Goal: Task Accomplishment & Management: Manage account settings

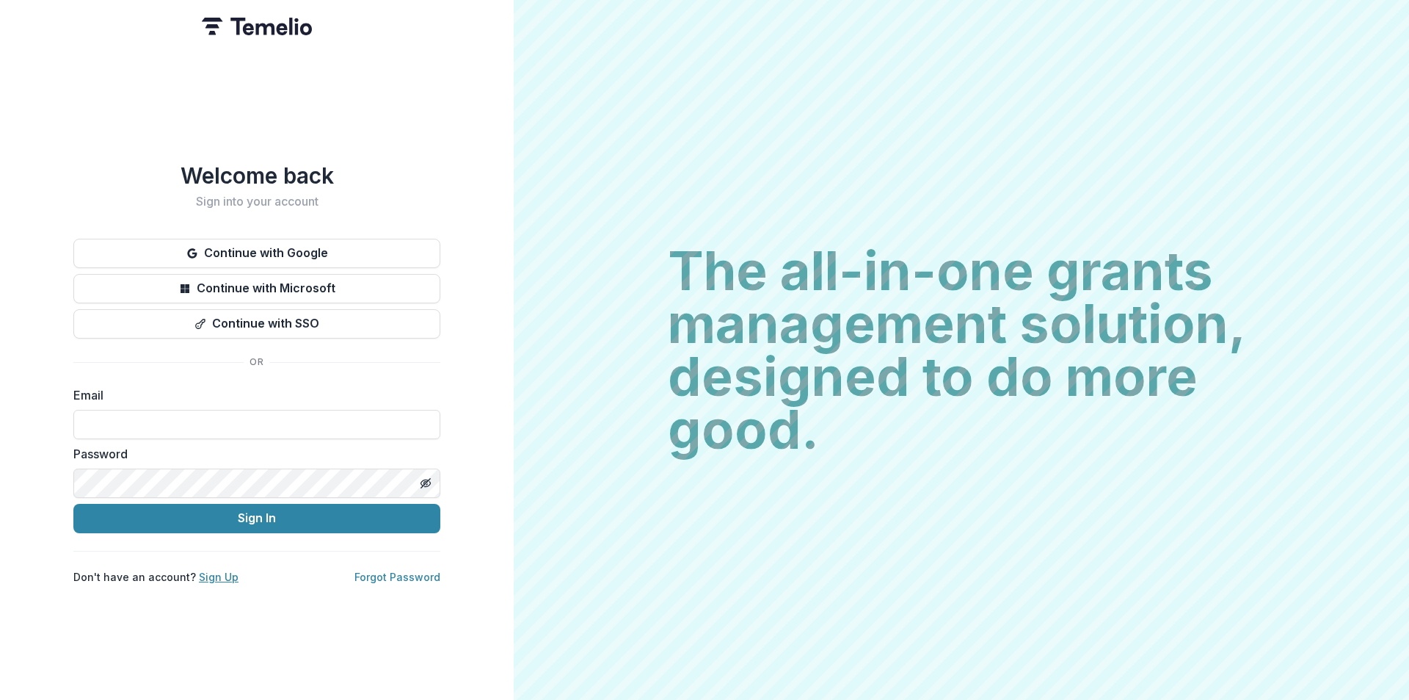
click at [219, 572] on link "Sign Up" at bounding box center [219, 576] width 40 height 12
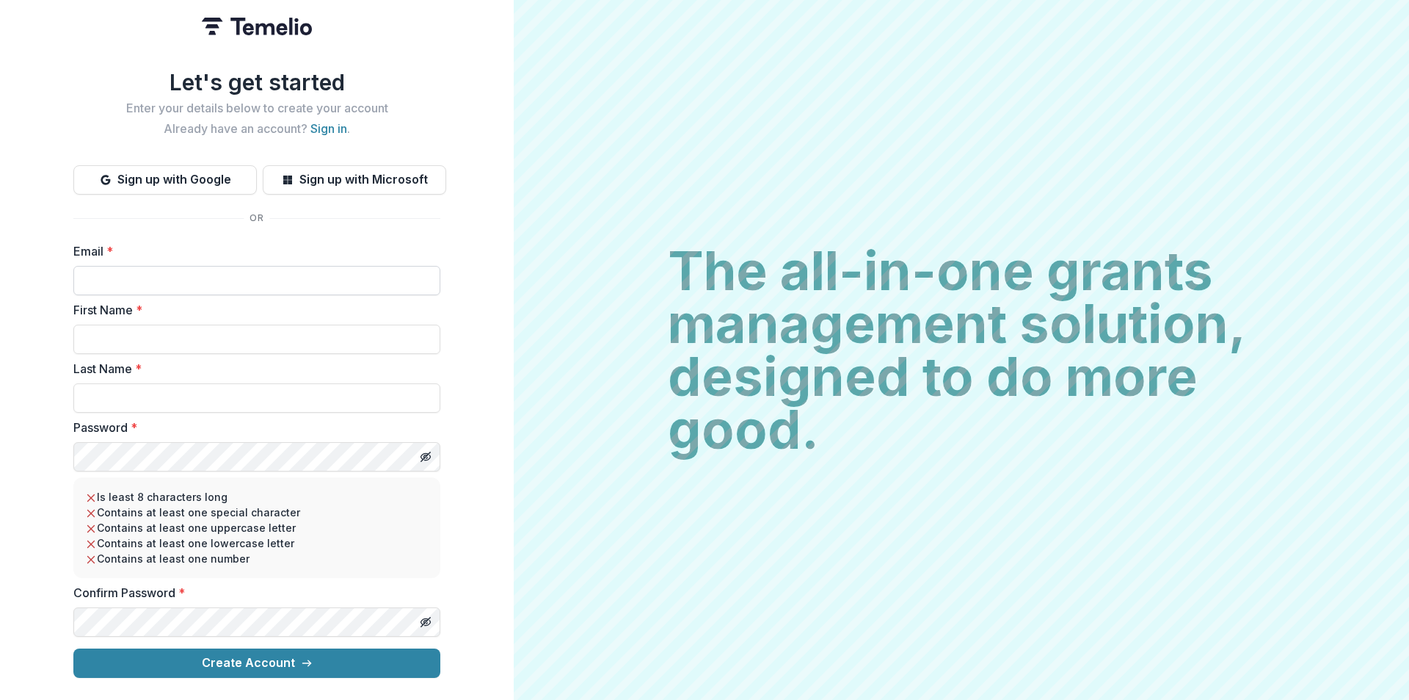
click at [138, 280] on input "Email *" at bounding box center [256, 280] width 367 height 29
type input "**********"
click at [126, 335] on input "First Name *" at bounding box center [256, 338] width 367 height 29
type input "******"
type input "*******"
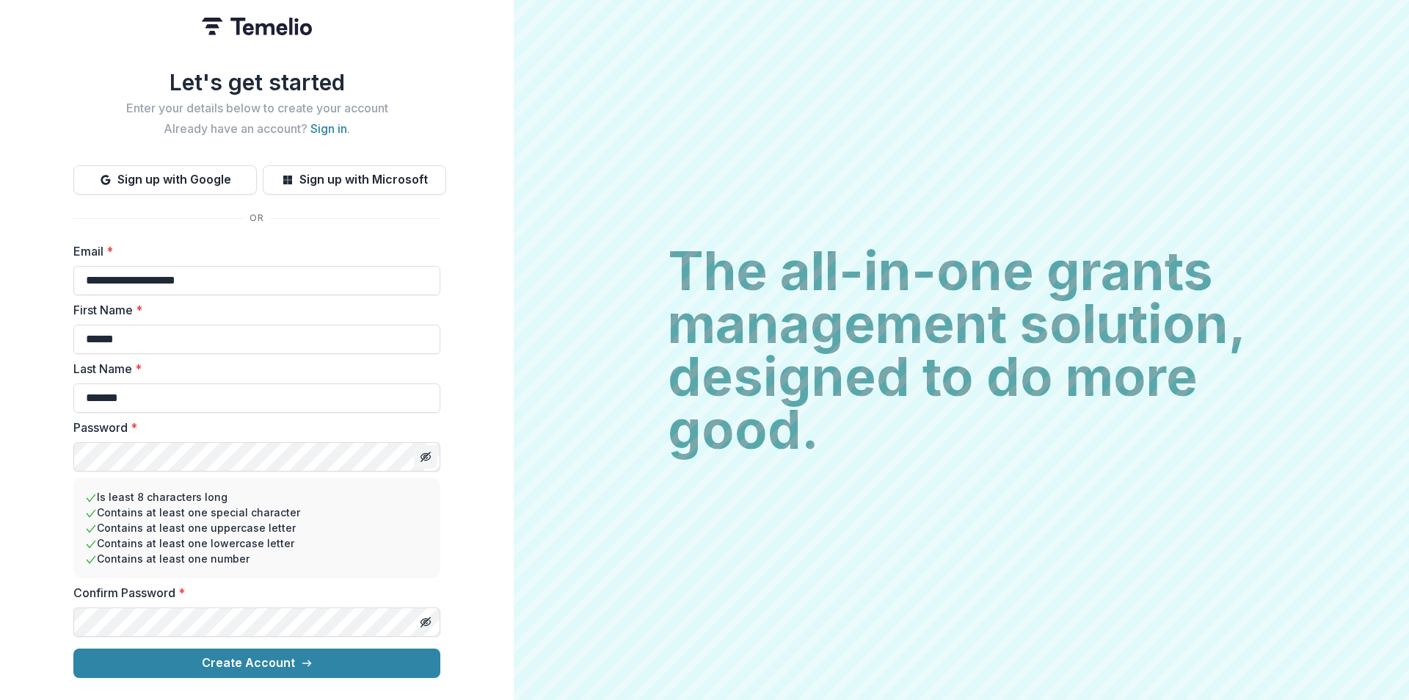
click at [425, 453] on icon "Toggle password visibility" at bounding box center [426, 457] width 12 height 12
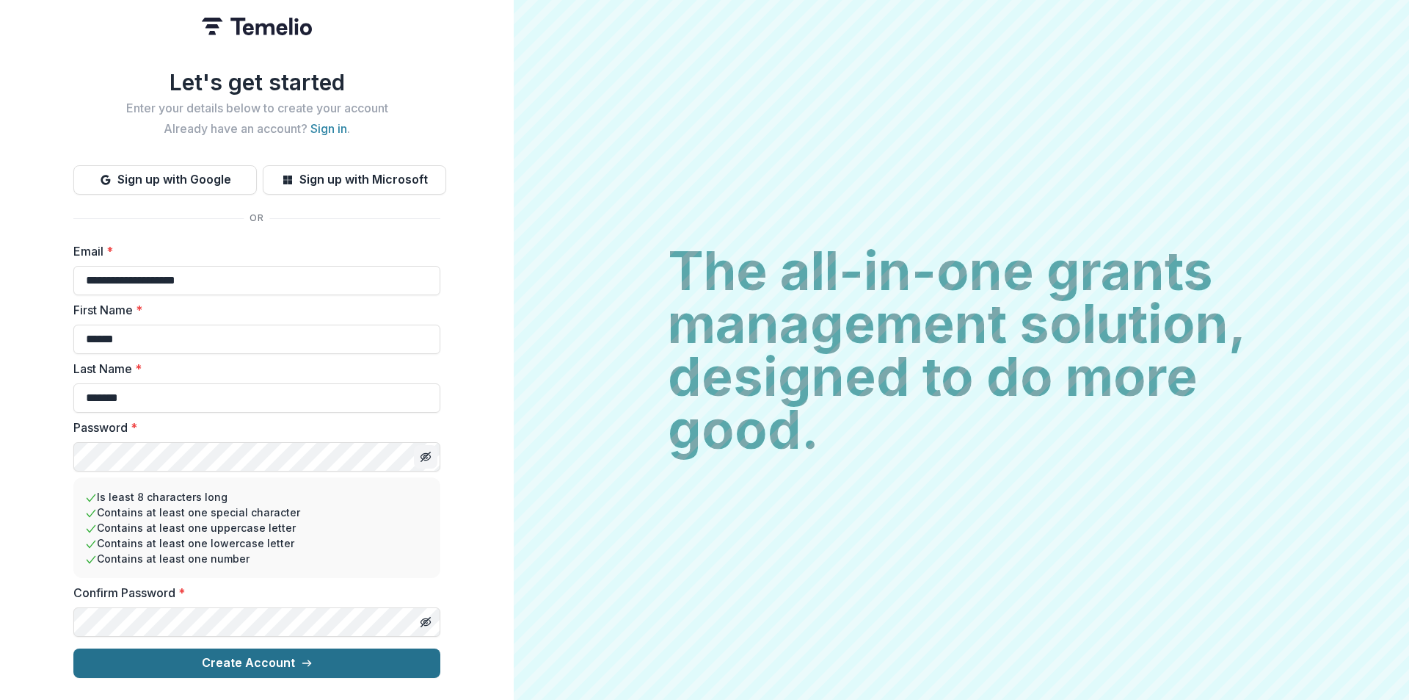
click at [242, 655] on button "Create Account" at bounding box center [256, 662] width 367 height 29
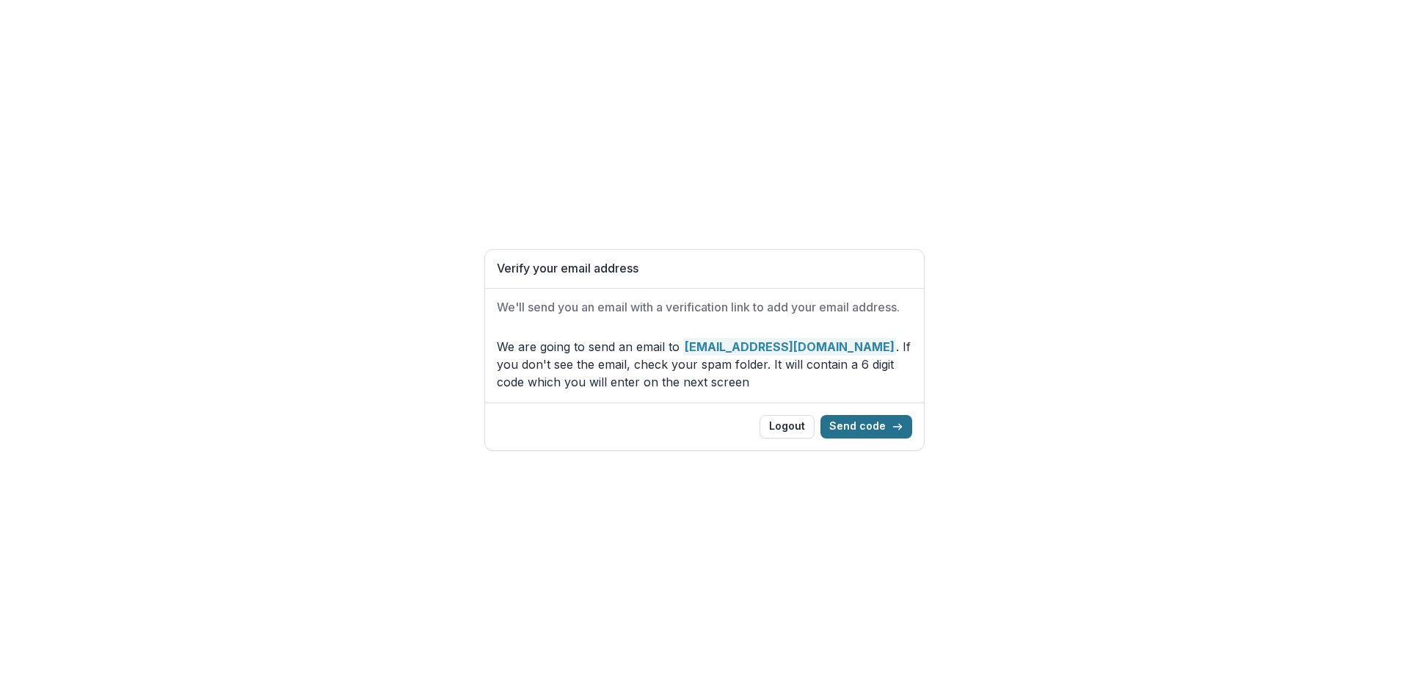
click at [868, 424] on button "Send code" at bounding box center [867, 426] width 92 height 23
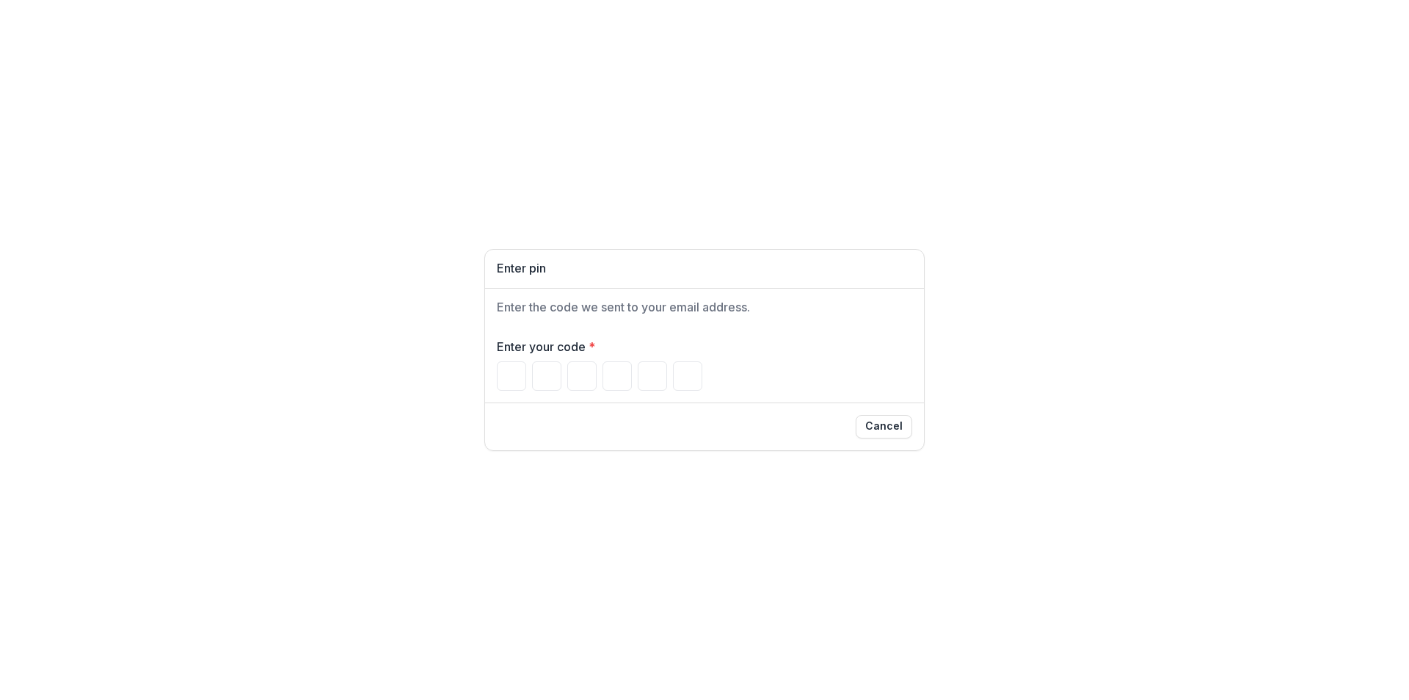
paste input "Please enter your pin code"
click at [517, 375] on input "Please enter your pin code" at bounding box center [511, 375] width 29 height 29
type input "*"
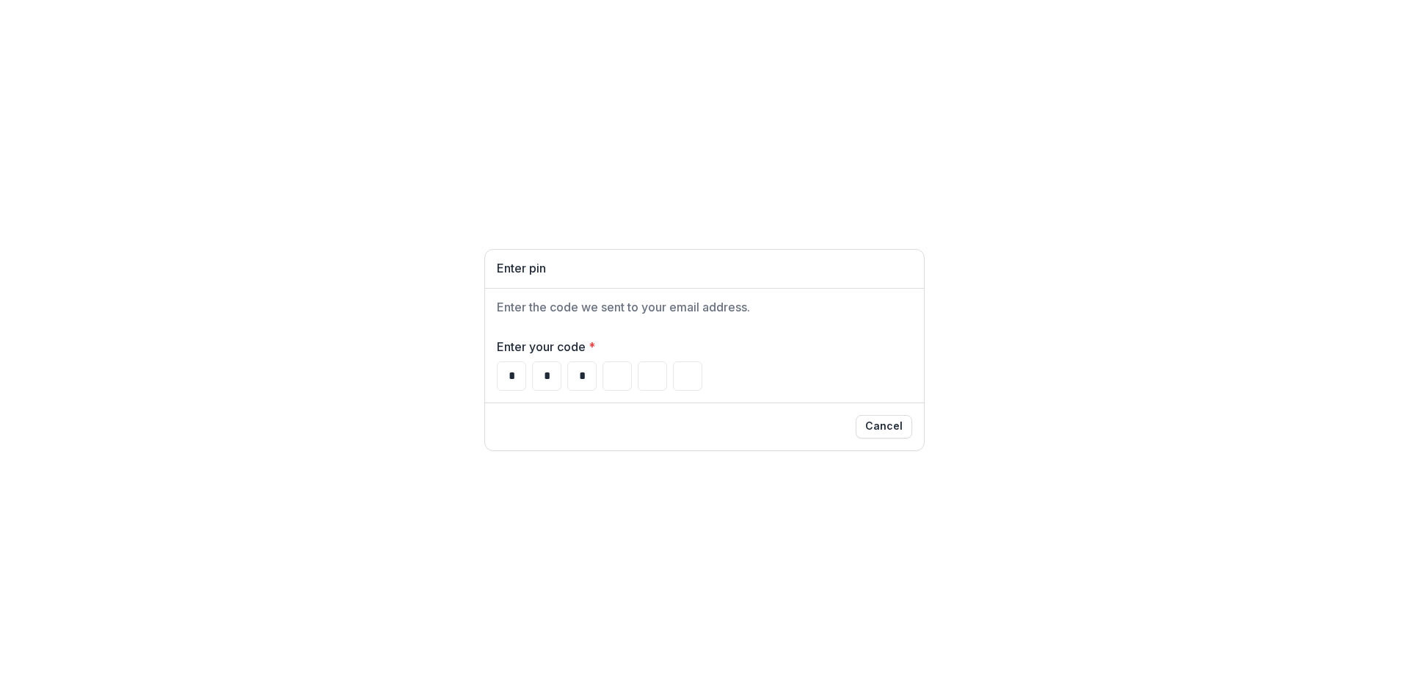
type input "*"
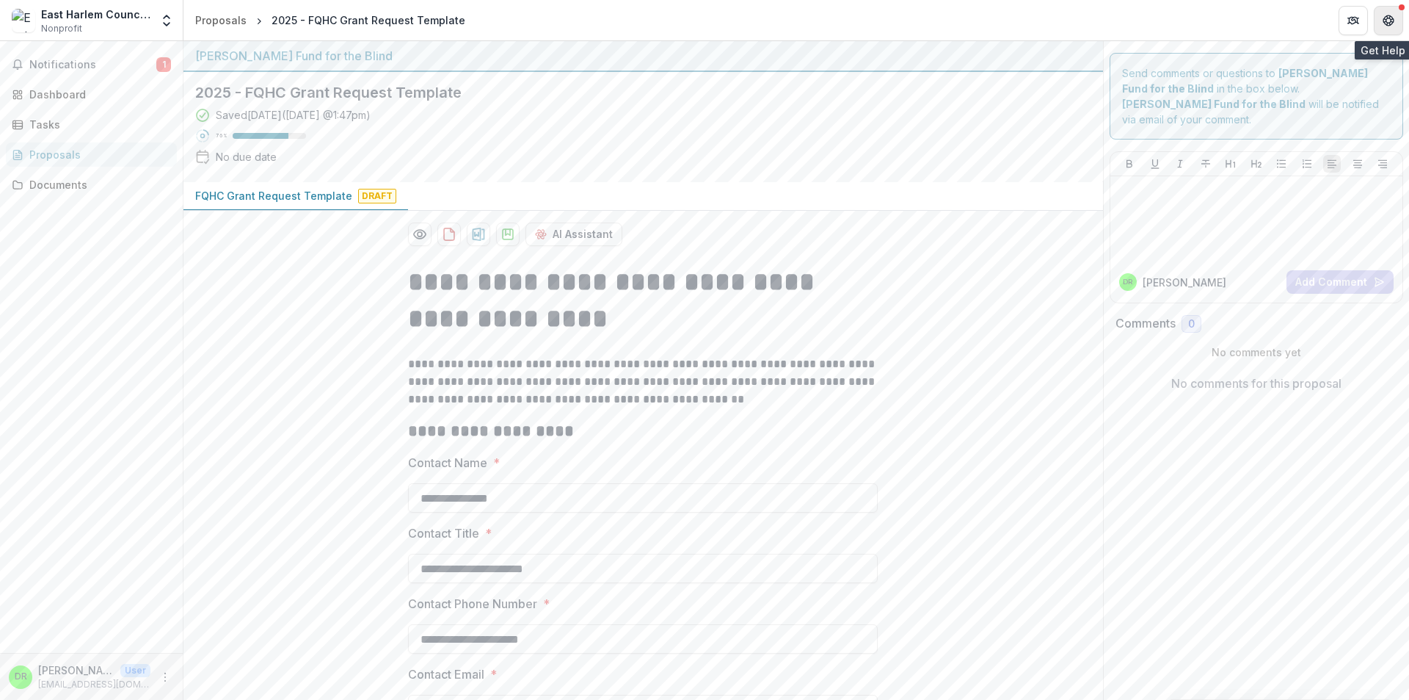
click at [1391, 18] on icon "Get Help" at bounding box center [1390, 18] width 1 height 1
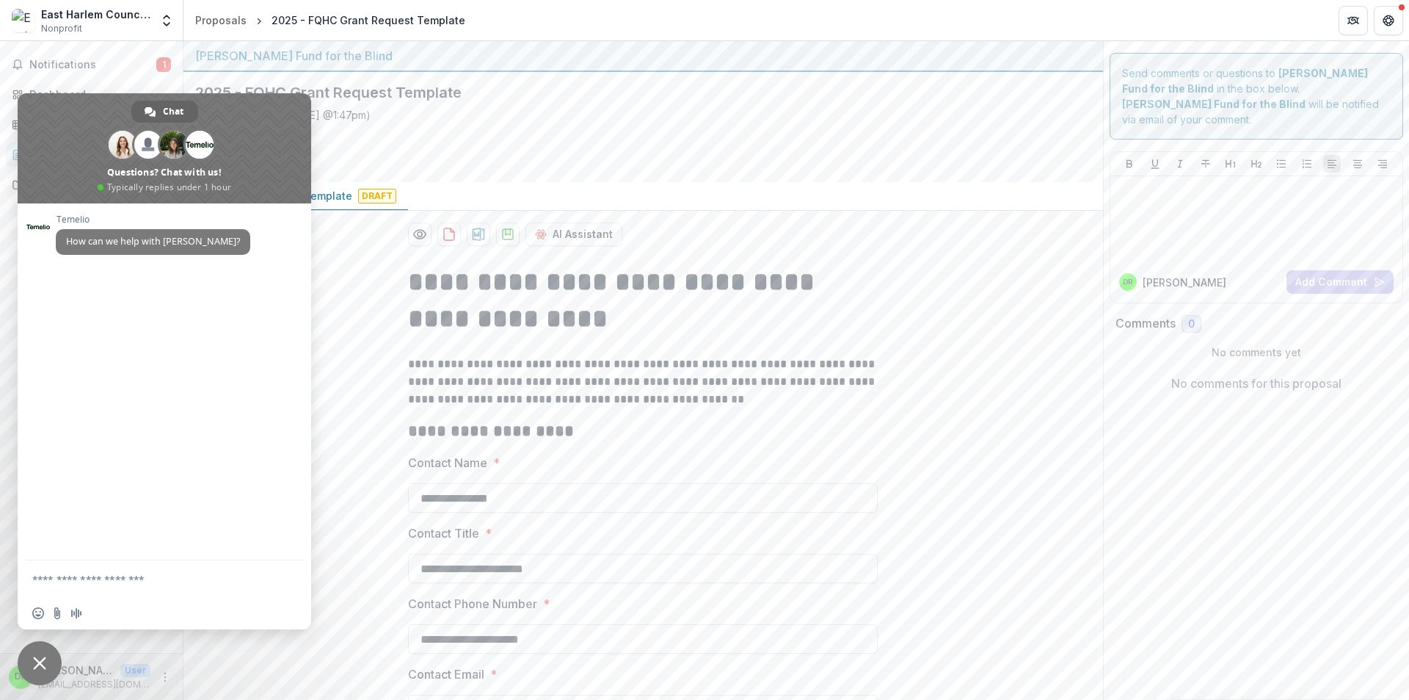
click at [39, 659] on span "Close chat" at bounding box center [39, 662] width 13 height 13
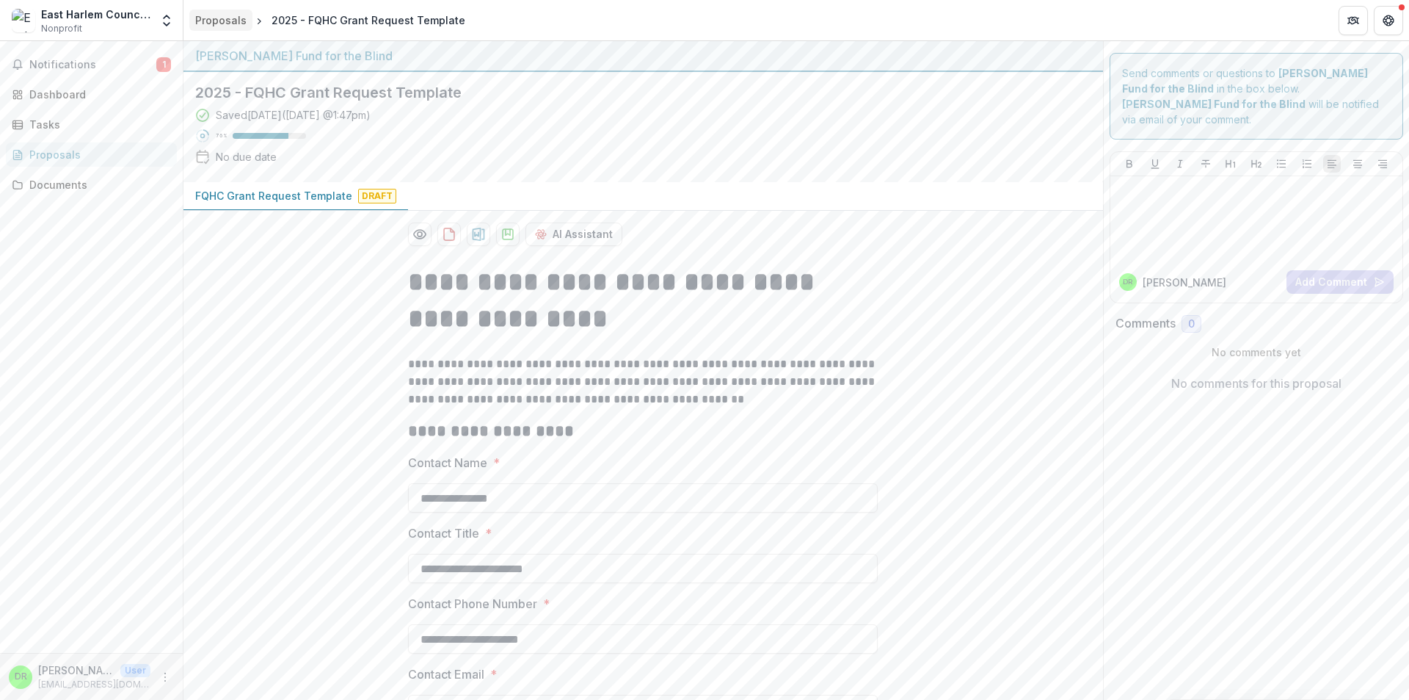
click at [194, 16] on link "Proposals" at bounding box center [220, 20] width 63 height 21
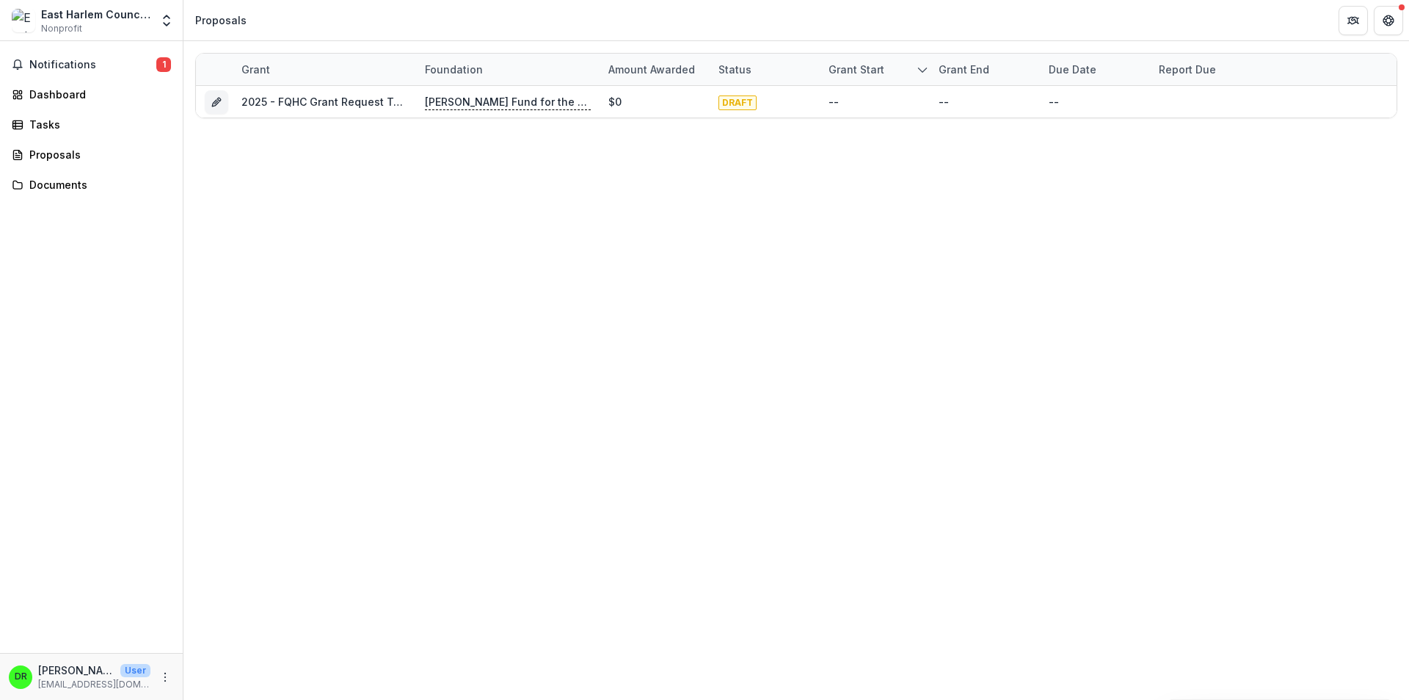
click at [68, 22] on span "Nonprofit" at bounding box center [61, 28] width 41 height 13
click at [172, 21] on icon "Open entity switcher" at bounding box center [166, 20] width 15 height 15
click at [170, 23] on polyline "Open entity switcher" at bounding box center [167, 24] width 6 height 3
click at [96, 253] on div "Notifications 1 Dashboard Tasks Proposals Documents" at bounding box center [91, 347] width 183 height 612
click at [86, 685] on p "[EMAIL_ADDRESS][DOMAIN_NAME]" at bounding box center [94, 684] width 112 height 13
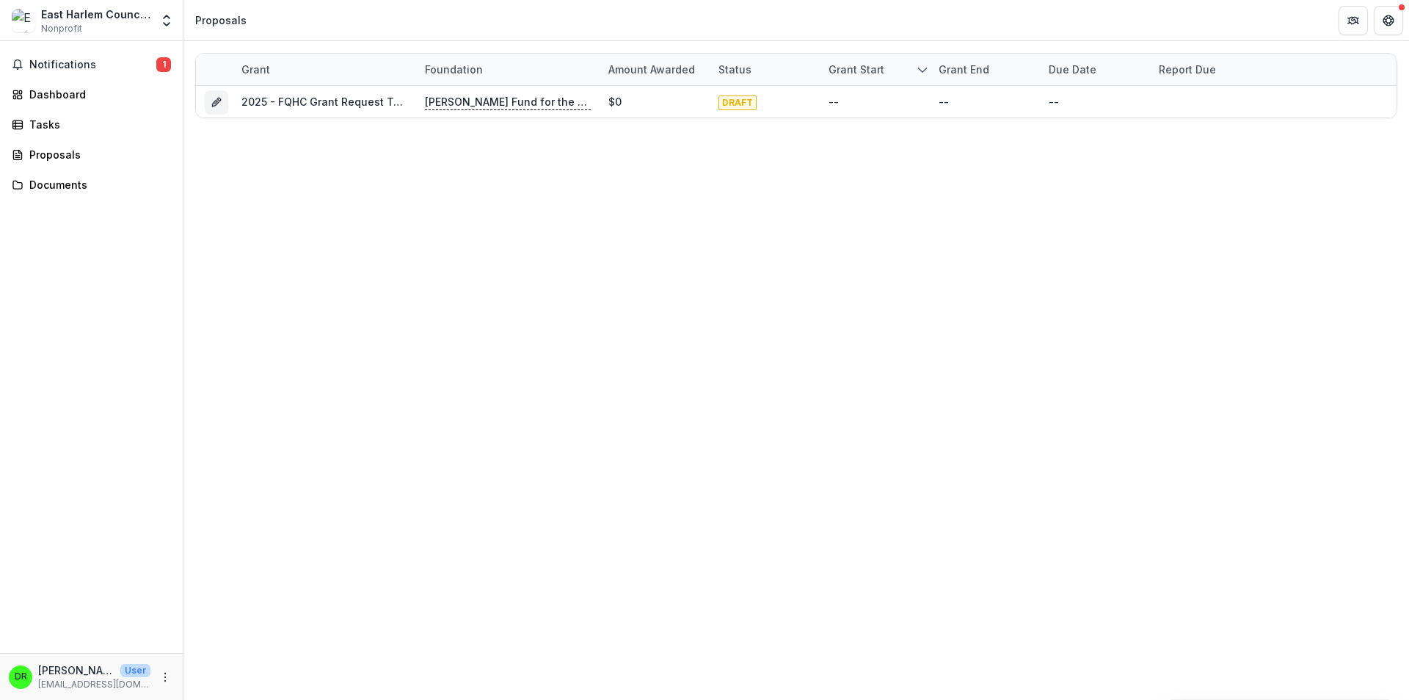
click at [84, 672] on p "[PERSON_NAME]" at bounding box center [76, 669] width 76 height 15
click at [163, 675] on icon "More" at bounding box center [165, 677] width 12 height 12
click at [240, 670] on button "Logout" at bounding box center [262, 670] width 157 height 24
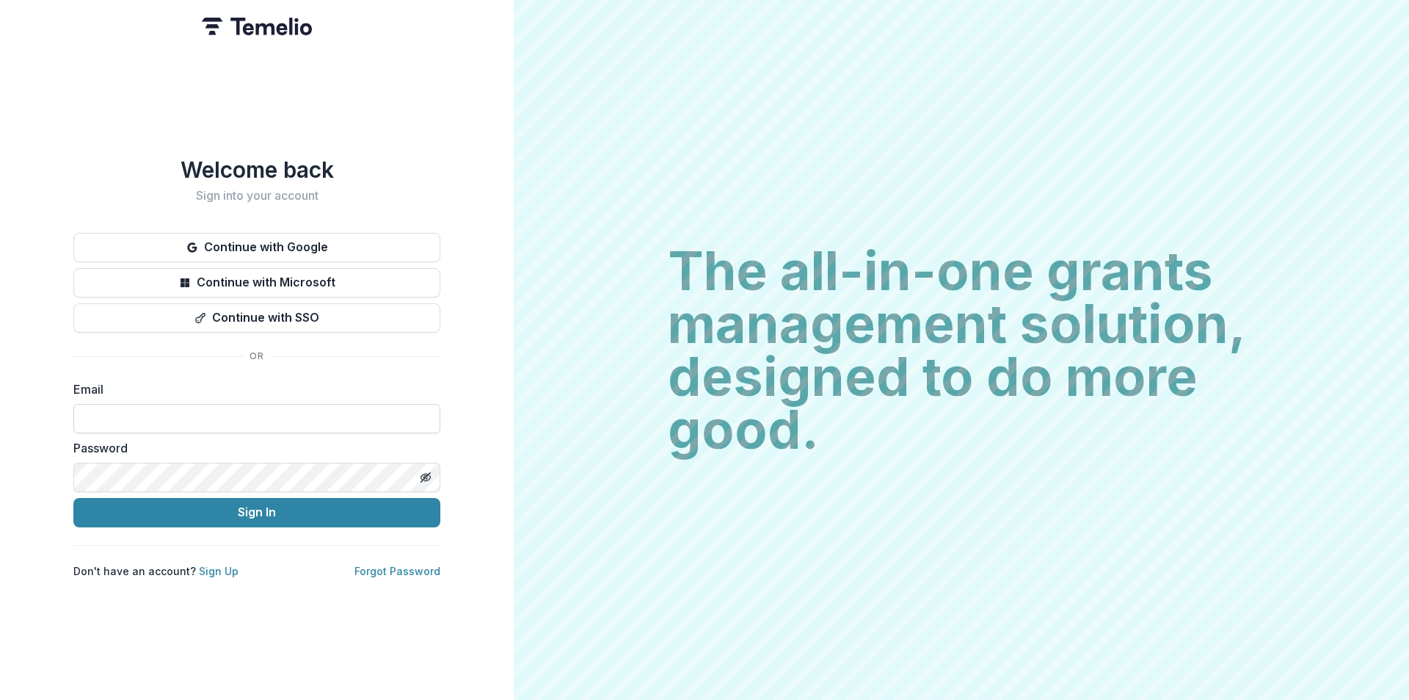
click at [167, 424] on input at bounding box center [256, 418] width 367 height 29
click at [233, 380] on label "Email" at bounding box center [252, 389] width 358 height 18
click at [181, 419] on input at bounding box center [256, 418] width 367 height 29
type input "**********"
click at [468, 388] on div "**********" at bounding box center [257, 350] width 514 height 700
